Goal: Check status: Check status

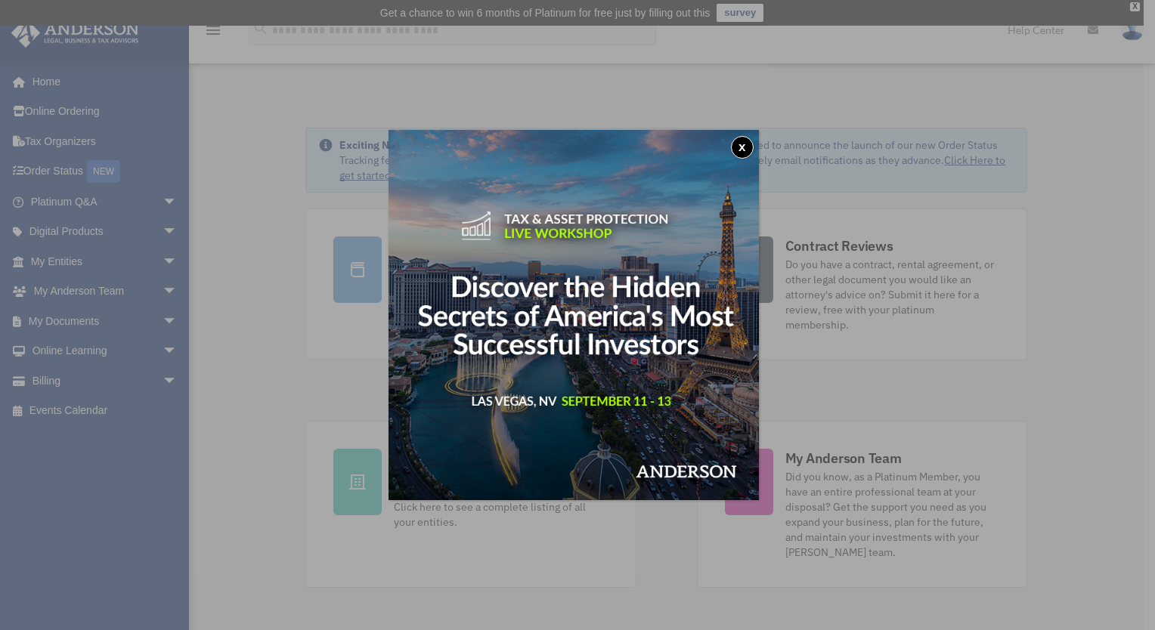
click at [243, 128] on div "x" at bounding box center [577, 315] width 1155 height 630
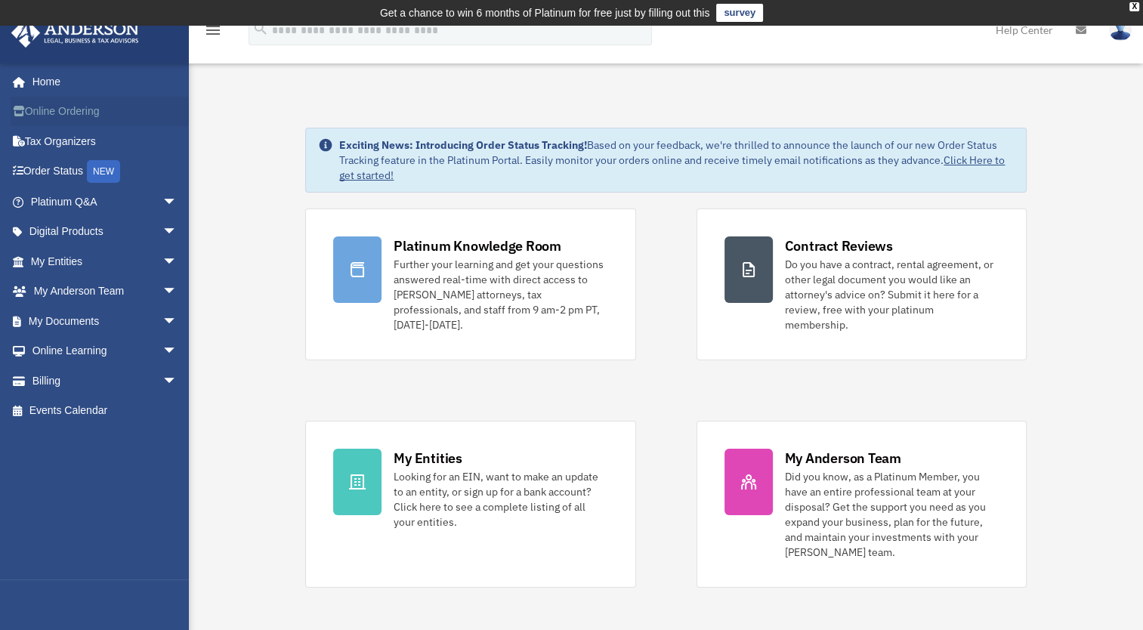
click at [85, 113] on link "Online Ordering" at bounding box center [106, 112] width 190 height 30
click at [77, 175] on link "Order Status NEW" at bounding box center [106, 171] width 190 height 31
click at [60, 175] on link "Order Status NEW" at bounding box center [106, 171] width 190 height 31
click at [52, 80] on link "Home" at bounding box center [106, 81] width 190 height 30
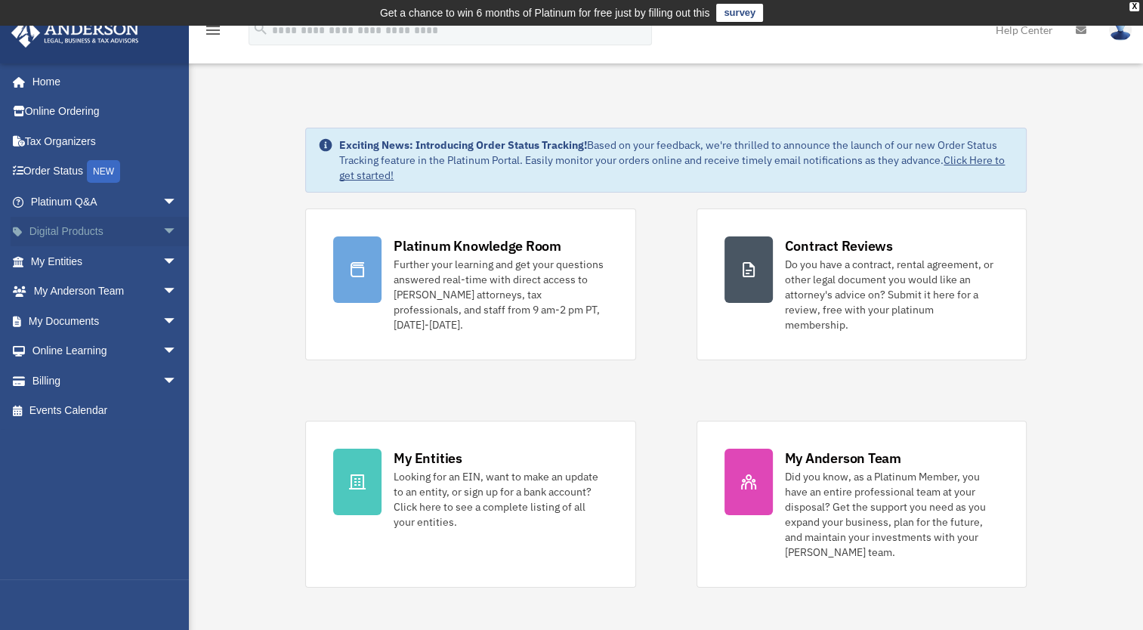
click at [162, 232] on span "arrow_drop_down" at bounding box center [177, 232] width 30 height 31
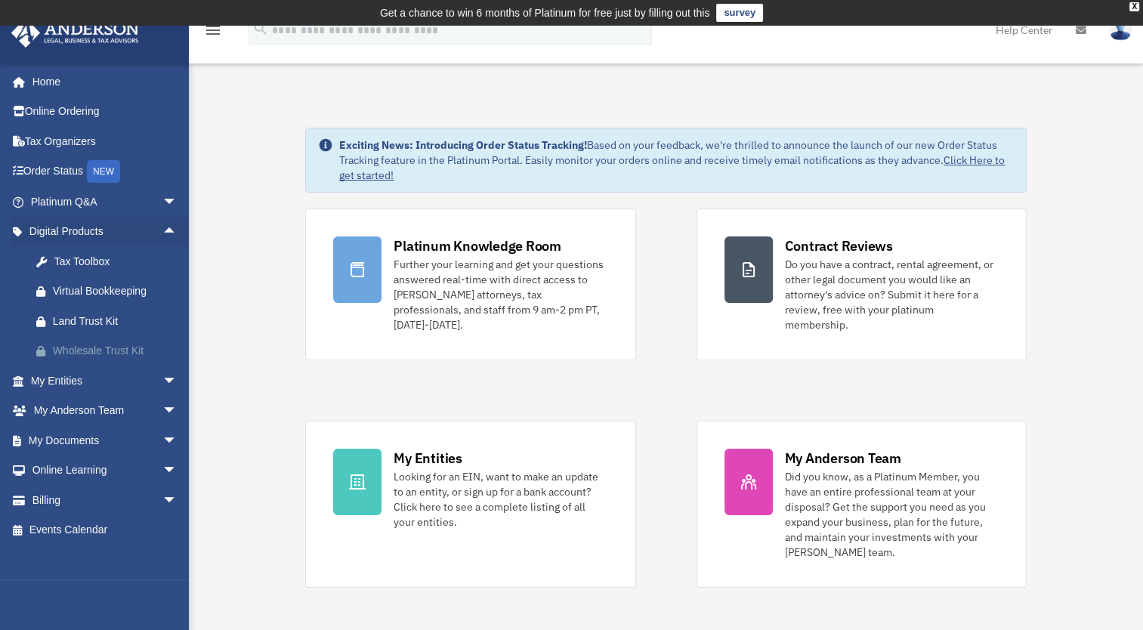
click at [127, 357] on div "Wholesale Trust Kit" at bounding box center [117, 351] width 128 height 19
click at [81, 115] on link "Online Ordering" at bounding box center [106, 112] width 190 height 30
